Goal: Share content: Share content

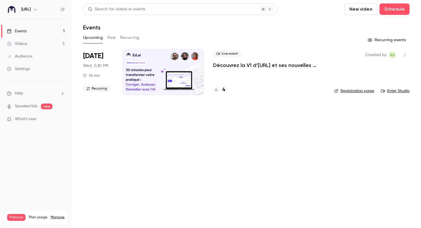
click at [112, 37] on button "Past" at bounding box center [111, 37] width 8 height 9
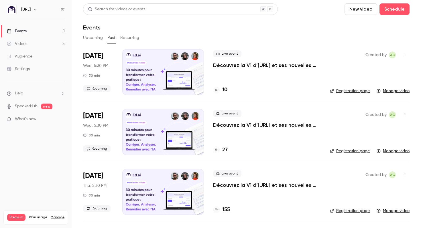
click at [29, 41] on link "Videos 5" at bounding box center [36, 44] width 72 height 13
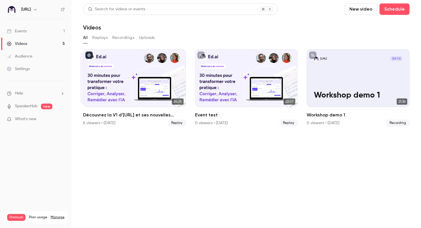
click at [101, 40] on button "Replays" at bounding box center [99, 37] width 15 height 9
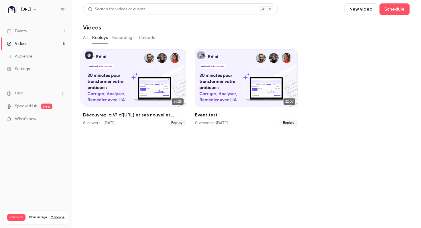
click at [86, 38] on button "All" at bounding box center [85, 37] width 5 height 9
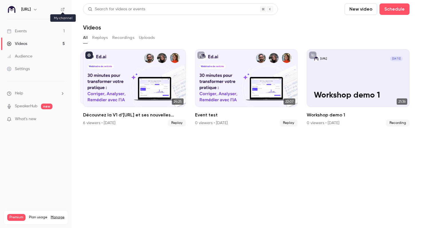
click at [62, 8] on icon at bounding box center [63, 9] width 4 height 4
click at [30, 31] on link "Events 1" at bounding box center [36, 31] width 72 height 13
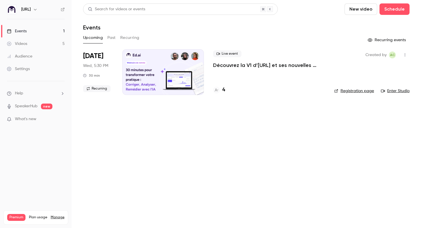
click at [114, 39] on button "Past" at bounding box center [111, 37] width 8 height 9
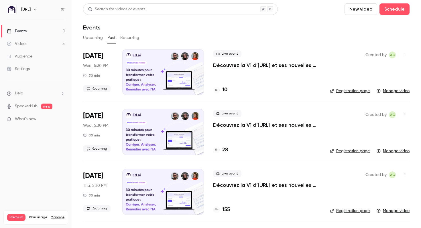
click at [390, 151] on link "Manage video" at bounding box center [393, 151] width 33 height 6
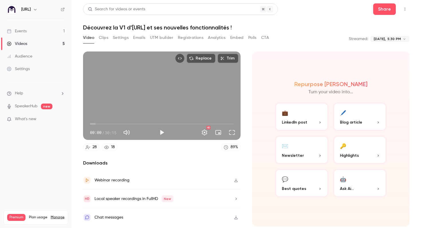
click at [236, 41] on button "Embed" at bounding box center [236, 37] width 13 height 9
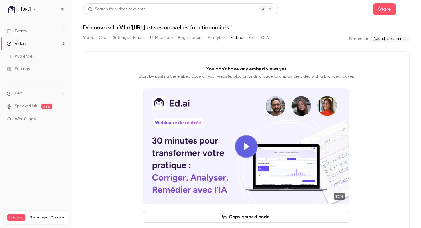
scroll to position [18, 0]
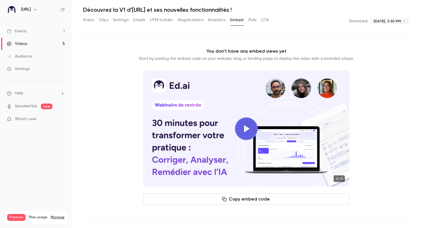
click at [246, 204] on button "Copy embed code" at bounding box center [246, 199] width 206 height 11
click at [141, 21] on button "Emails" at bounding box center [139, 19] width 12 height 9
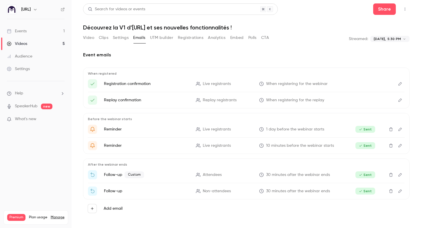
click at [116, 40] on button "Settings" at bounding box center [121, 37] width 16 height 9
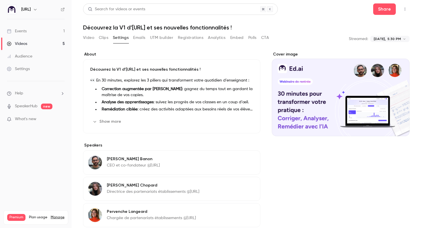
click at [100, 39] on button "Clips" at bounding box center [103, 37] width 9 height 9
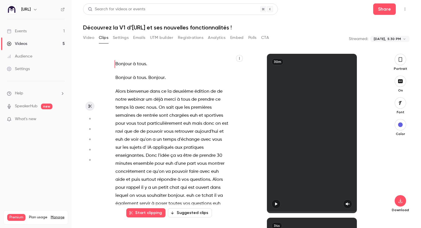
click at [219, 39] on button "Analytics" at bounding box center [217, 37] width 18 height 9
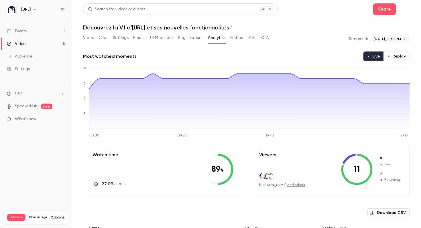
click at [141, 39] on button "Emails" at bounding box center [139, 37] width 12 height 9
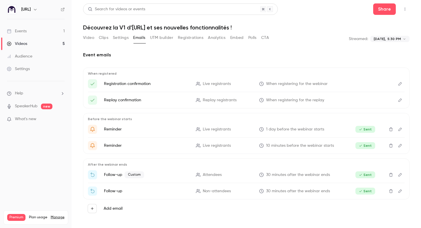
click at [122, 39] on button "Settings" at bounding box center [121, 37] width 16 height 9
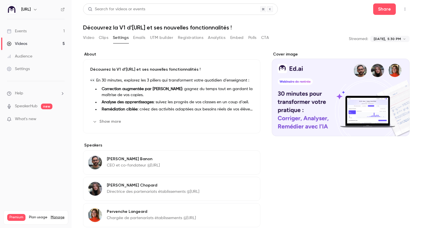
click at [102, 38] on button "Clips" at bounding box center [103, 37] width 9 height 9
click at [85, 37] on button "Video" at bounding box center [88, 37] width 11 height 9
click at [90, 38] on button "Video" at bounding box center [88, 37] width 11 height 9
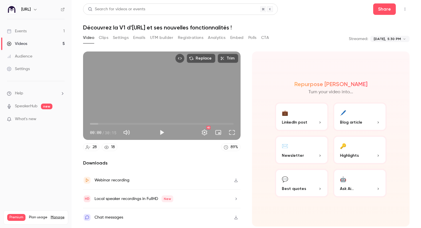
click at [238, 182] on icon "button" at bounding box center [236, 180] width 5 height 4
click at [254, 148] on div "Repurpose Ai Turn your video into... 💼 LinkedIn post 🖊️ Blog article ✉️ Newslet…" at bounding box center [331, 139] width 158 height 175
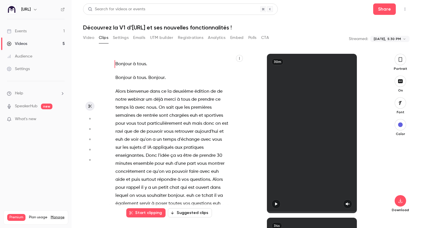
click at [49, 28] on link "Events 1" at bounding box center [36, 31] width 72 height 13
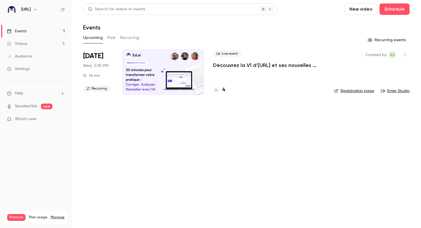
click at [116, 37] on div "Upcoming Past Recurring" at bounding box center [246, 37] width 327 height 9
click at [110, 38] on button "Past" at bounding box center [111, 37] width 8 height 9
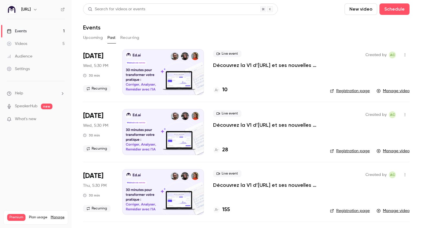
click at [403, 93] on link "Manage video" at bounding box center [393, 91] width 33 height 6
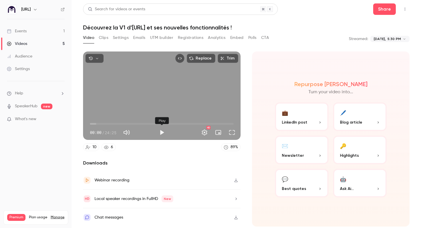
click at [161, 133] on button "Play" at bounding box center [161, 132] width 11 height 11
click at [125, 140] on div "00:08 00:08 / 24:25 HD" at bounding box center [162, 128] width 158 height 24
drag, startPoint x: 92, startPoint y: 123, endPoint x: 144, endPoint y: 123, distance: 51.9
click at [144, 123] on span "09:11" at bounding box center [144, 124] width 2 height 2
drag, startPoint x: 144, startPoint y: 124, endPoint x: 131, endPoint y: 123, distance: 12.9
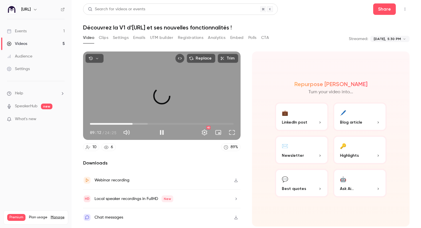
click at [132, 123] on span "07:15" at bounding box center [133, 124] width 2 height 2
drag, startPoint x: 131, startPoint y: 123, endPoint x: 120, endPoint y: 123, distance: 11.2
click at [121, 123] on span "05:30" at bounding box center [122, 124] width 2 height 2
click at [123, 123] on span "05:38" at bounding box center [123, 124] width 2 height 2
click at [126, 124] on span "06:02" at bounding box center [126, 124] width 2 height 2
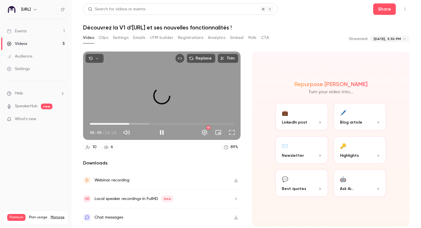
drag, startPoint x: 126, startPoint y: 124, endPoint x: 130, endPoint y: 124, distance: 3.7
click at [130, 124] on span "06:40" at bounding box center [129, 124] width 2 height 2
click at [133, 124] on span "07:18" at bounding box center [133, 124] width 2 height 2
drag, startPoint x: 133, startPoint y: 124, endPoint x: 137, endPoint y: 124, distance: 3.7
click at [134, 124] on span "07:18" at bounding box center [133, 124] width 2 height 2
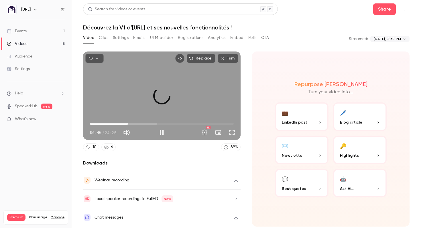
drag, startPoint x: 137, startPoint y: 124, endPoint x: 126, endPoint y: 124, distance: 10.3
click at [127, 124] on span "06:28" at bounding box center [128, 124] width 2 height 2
click at [129, 124] on span "06:37" at bounding box center [129, 124] width 2 height 2
click at [131, 124] on span "06:45" at bounding box center [130, 124] width 2 height 2
click at [133, 124] on span "07:15" at bounding box center [133, 124] width 2 height 2
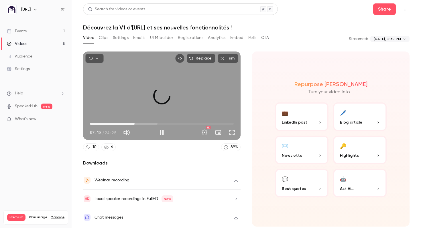
click at [136, 124] on span "07:35" at bounding box center [135, 124] width 2 height 2
click at [138, 124] on span "08:01" at bounding box center [137, 124] width 2 height 2
drag, startPoint x: 139, startPoint y: 124, endPoint x: 143, endPoint y: 124, distance: 4.3
click at [140, 124] on span "08:22" at bounding box center [139, 124] width 2 height 2
drag, startPoint x: 143, startPoint y: 124, endPoint x: 149, endPoint y: 124, distance: 6.3
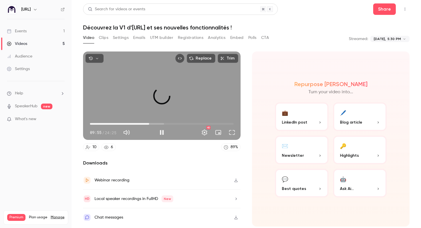
click at [149, 124] on span "10:04" at bounding box center [149, 124] width 2 height 2
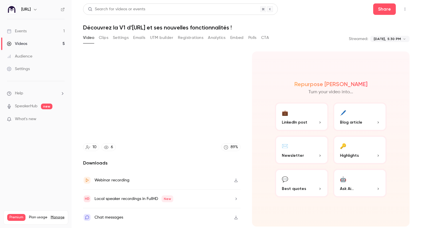
type input "***"
click at [31, 42] on link "Videos 5" at bounding box center [36, 44] width 72 height 13
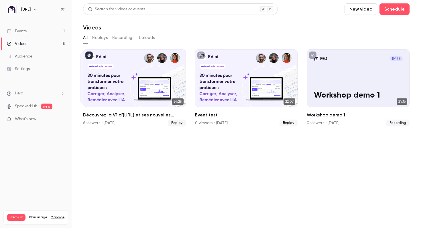
click at [102, 36] on button "Replays" at bounding box center [99, 37] width 15 height 9
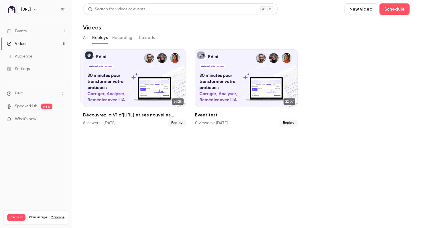
click at [85, 38] on button "All" at bounding box center [85, 37] width 5 height 9
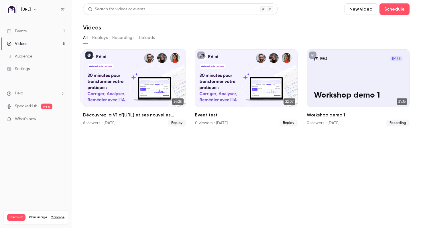
click at [36, 29] on link "Events 1" at bounding box center [36, 31] width 72 height 13
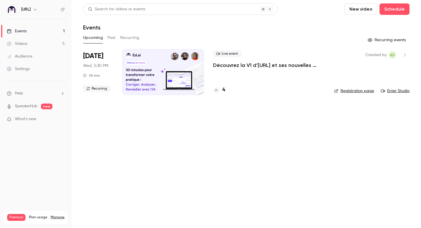
click at [106, 36] on div "Upcoming Past Recurring" at bounding box center [246, 37] width 327 height 9
click at [109, 39] on button "Past" at bounding box center [111, 37] width 8 height 9
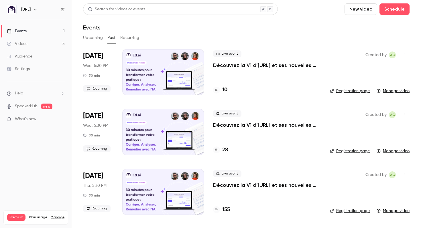
click at [387, 212] on link "Manage video" at bounding box center [393, 211] width 33 height 6
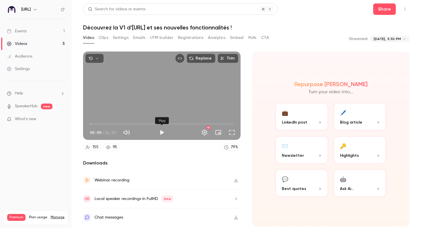
click at [161, 133] on button "Play" at bounding box center [161, 132] width 11 height 11
click at [230, 133] on button "Full screen" at bounding box center [231, 132] width 11 height 11
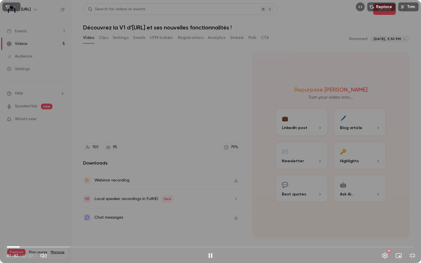
click at [25, 228] on span "01:02" at bounding box center [210, 247] width 407 height 9
click at [36, 228] on span "01:28" at bounding box center [210, 247] width 407 height 9
click at [48, 228] on span "03:16" at bounding box center [210, 247] width 407 height 9
click at [63, 228] on span "04:29" at bounding box center [210, 247] width 407 height 9
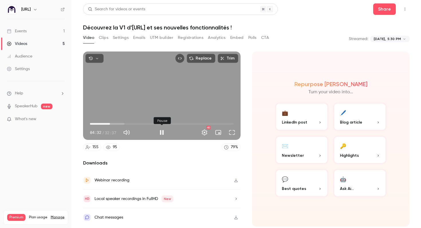
click at [161, 135] on button "Pause" at bounding box center [161, 132] width 11 height 11
type input "*****"
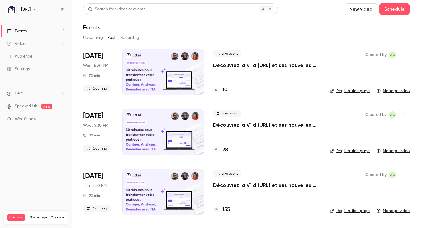
click at [223, 151] on h4 "28" at bounding box center [225, 150] width 6 height 8
click at [390, 151] on link "Manage video" at bounding box center [393, 151] width 33 height 6
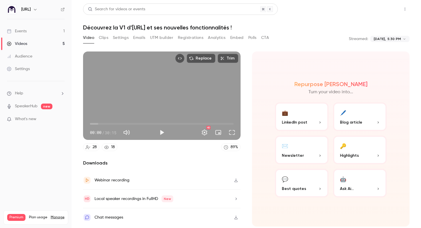
click at [382, 11] on button "Share" at bounding box center [384, 8] width 23 height 11
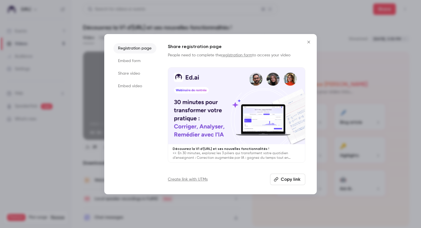
click at [284, 181] on button "Copy link" at bounding box center [287, 179] width 35 height 11
click at [130, 72] on li "Share video" at bounding box center [134, 73] width 43 height 10
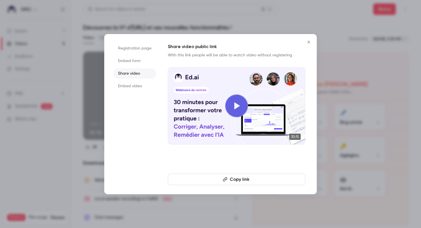
click at [234, 180] on button "Copy link" at bounding box center [237, 179] width 138 height 11
